Goal: Task Accomplishment & Management: Use online tool/utility

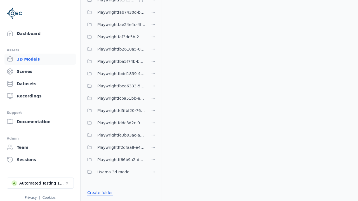
click at [99, 193] on link "Create folder" at bounding box center [100, 193] width 26 height 6
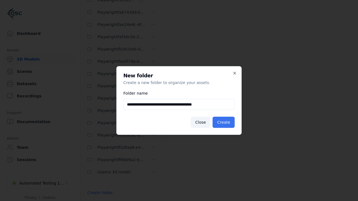
type input "**********"
click at [224, 122] on button "Create" at bounding box center [223, 122] width 22 height 11
